Goal: Find specific page/section: Find specific page/section

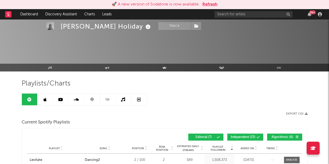
scroll to position [394, 0]
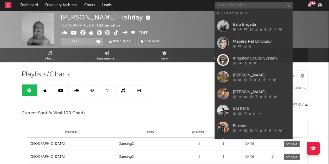
click at [237, 7] on input "text" at bounding box center [253, 5] width 78 height 6
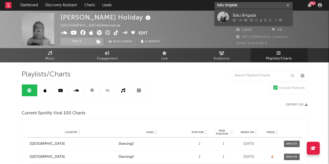
type input "balu brigada"
click at [245, 14] on div "Balu Brigada" at bounding box center [261, 15] width 57 height 6
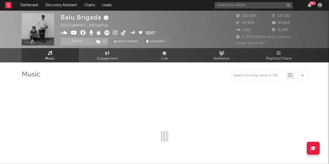
select select "6m"
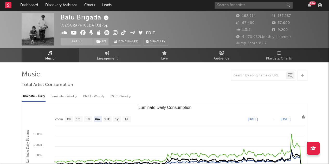
select select "6m"
